Goal: Task Accomplishment & Management: Manage account settings

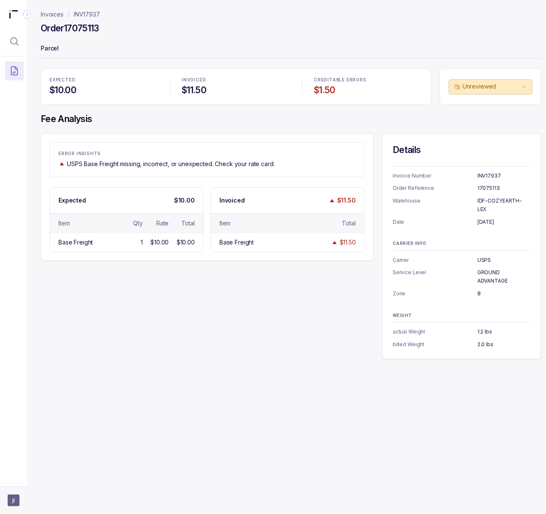
click at [1, 503] on aside "jl" at bounding box center [13, 501] width 27 height 28
click at [17, 499] on span "jl" at bounding box center [14, 501] width 12 height 12
click at [21, 486] on p "Logout" at bounding box center [56, 482] width 70 height 8
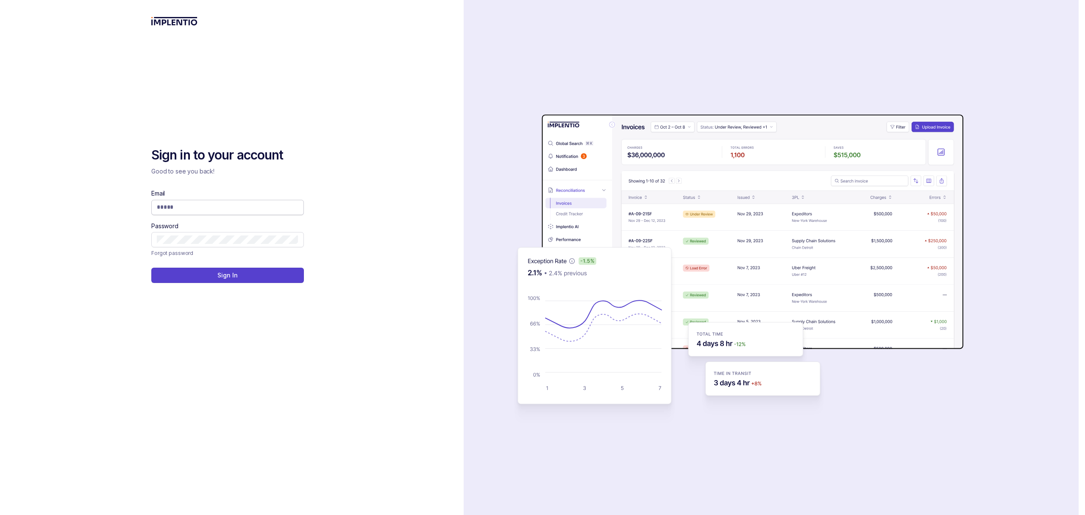
click at [194, 209] on input "Email" at bounding box center [228, 207] width 142 height 8
click at [0, 514] on com-1password-button at bounding box center [0, 515] width 0 height 0
click at [212, 212] on span at bounding box center [227, 207] width 153 height 15
click at [212, 211] on input "Email" at bounding box center [228, 207] width 142 height 8
click at [0, 514] on com-1password-button at bounding box center [0, 515] width 0 height 0
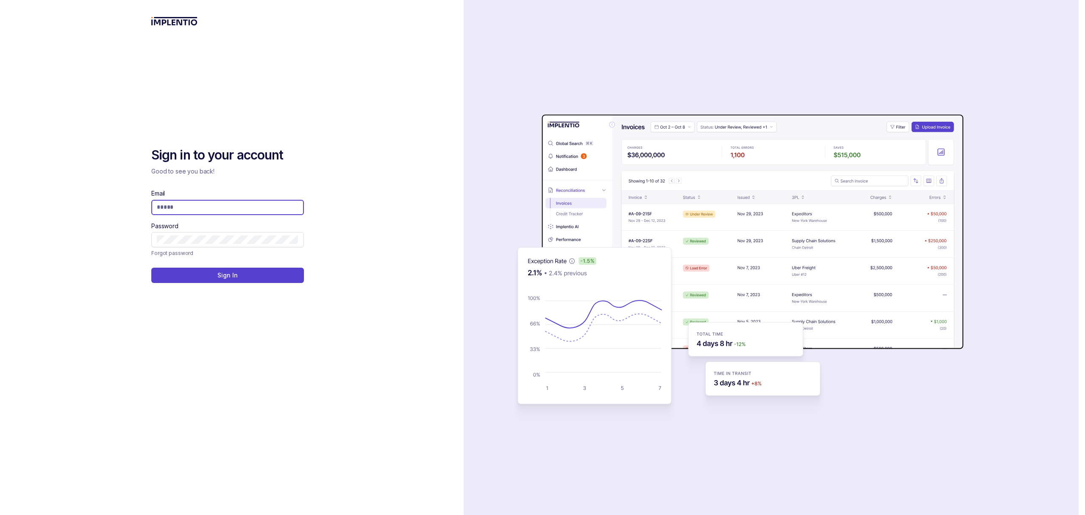
type input "**********"
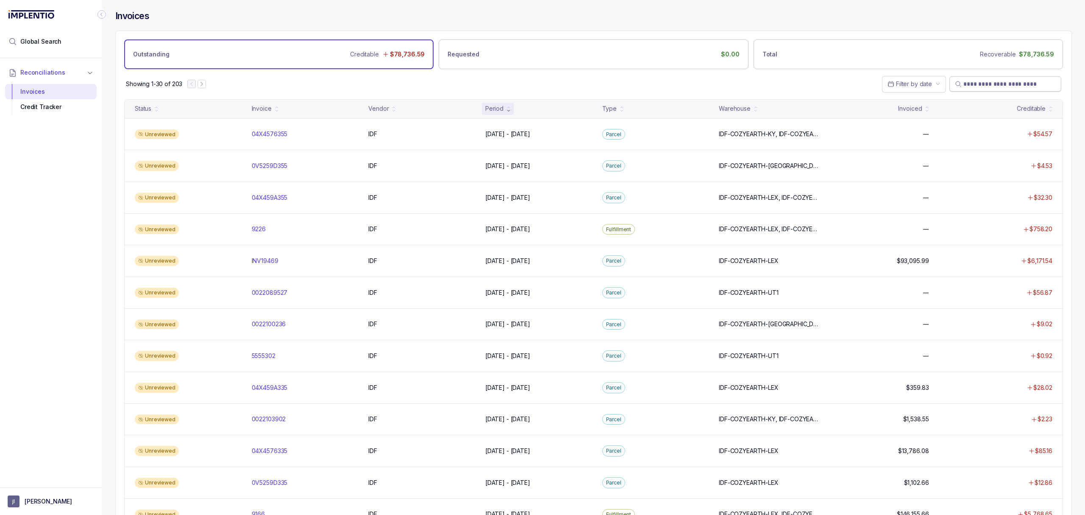
click at [963, 83] on input "search" at bounding box center [1009, 84] width 92 height 8
paste input "********"
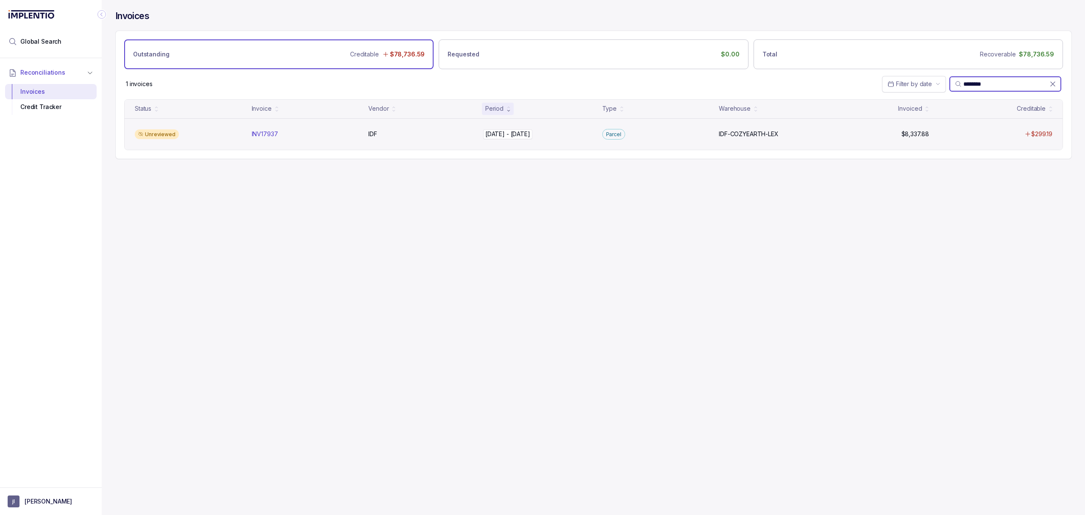
type input "********"
click at [498, 138] on p "[DATE] - [DATE]" at bounding box center [507, 133] width 49 height 9
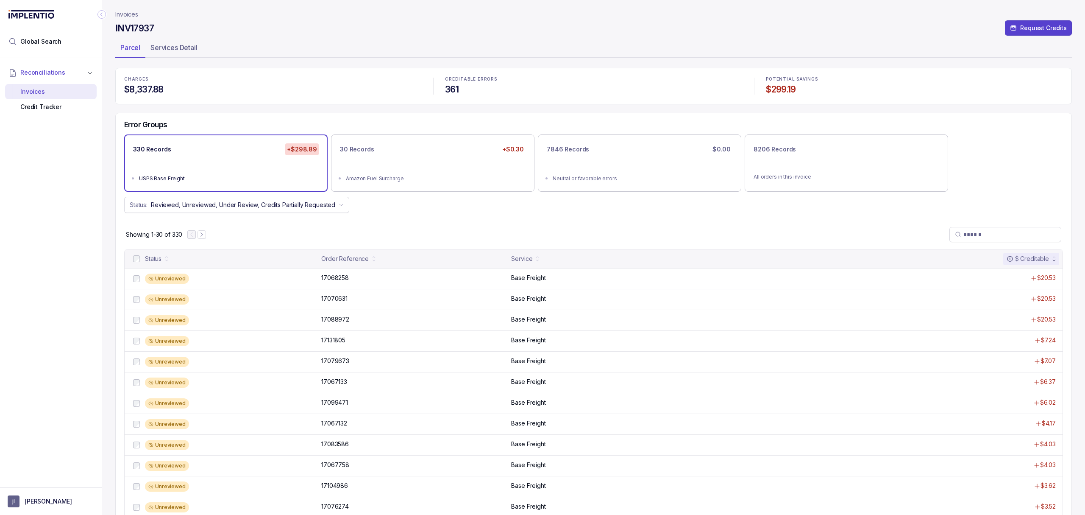
click at [779, 89] on h4 "$299.19" at bounding box center [914, 89] width 297 height 12
copy h4 "$299.19"
click at [36, 502] on p "[PERSON_NAME]" at bounding box center [48, 501] width 47 height 8
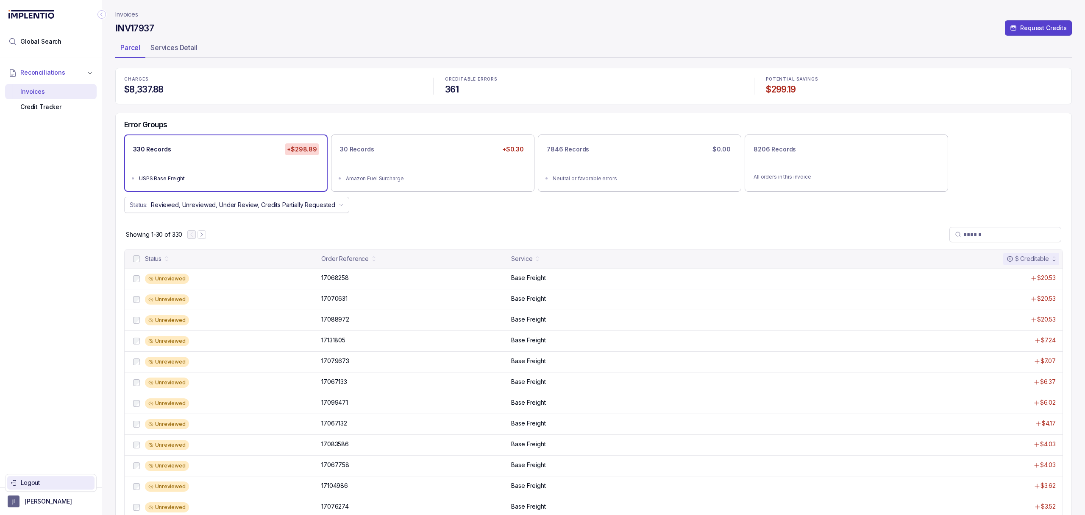
click at [36, 480] on p "Logout" at bounding box center [56, 482] width 70 height 8
